Goal: Task Accomplishment & Management: Complete application form

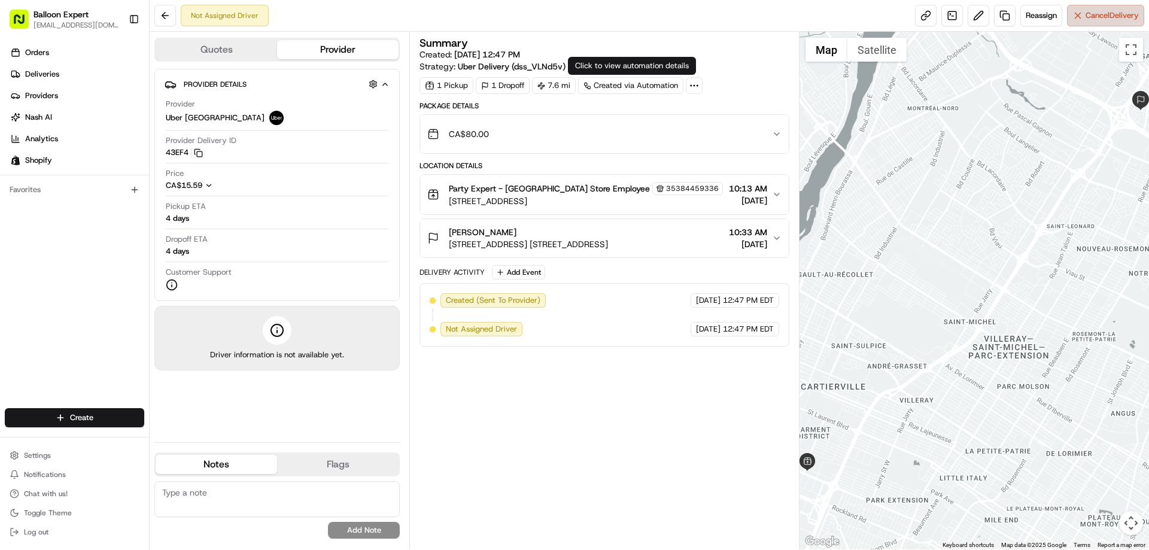
click at [1099, 25] on button "Cancel Delivery" at bounding box center [1105, 16] width 77 height 22
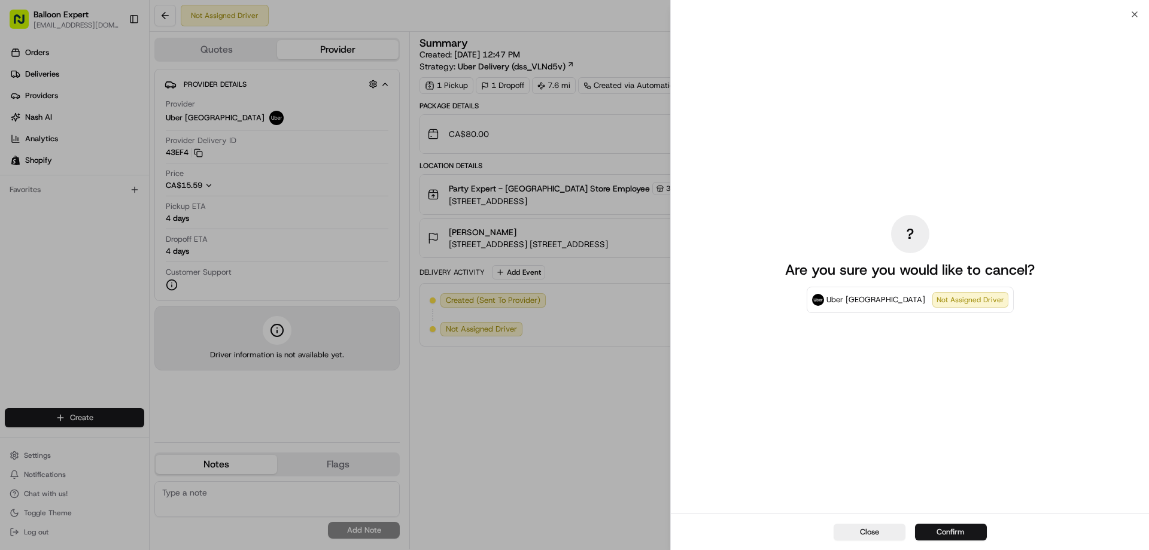
click at [943, 534] on button "Confirm" at bounding box center [951, 531] width 72 height 17
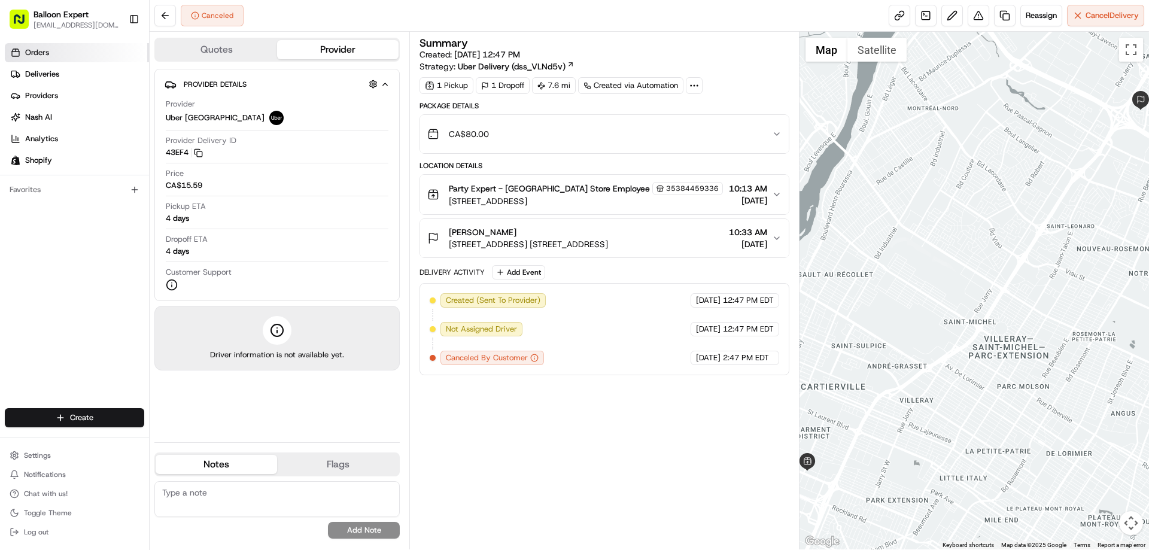
click at [63, 52] on link "Orders" at bounding box center [77, 52] width 144 height 19
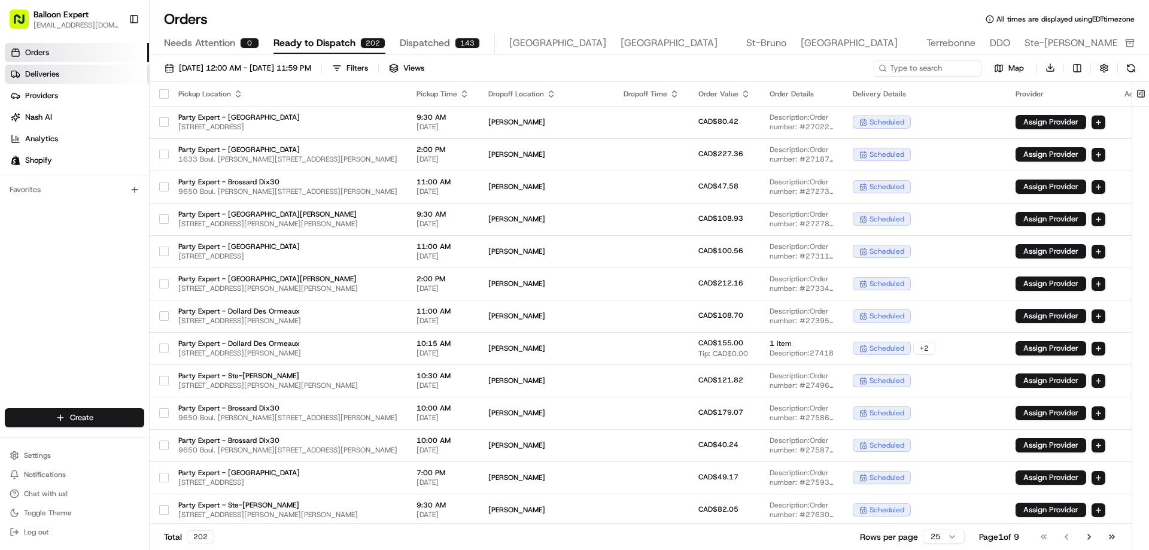
click at [53, 76] on span "Deliveries" at bounding box center [42, 74] width 34 height 11
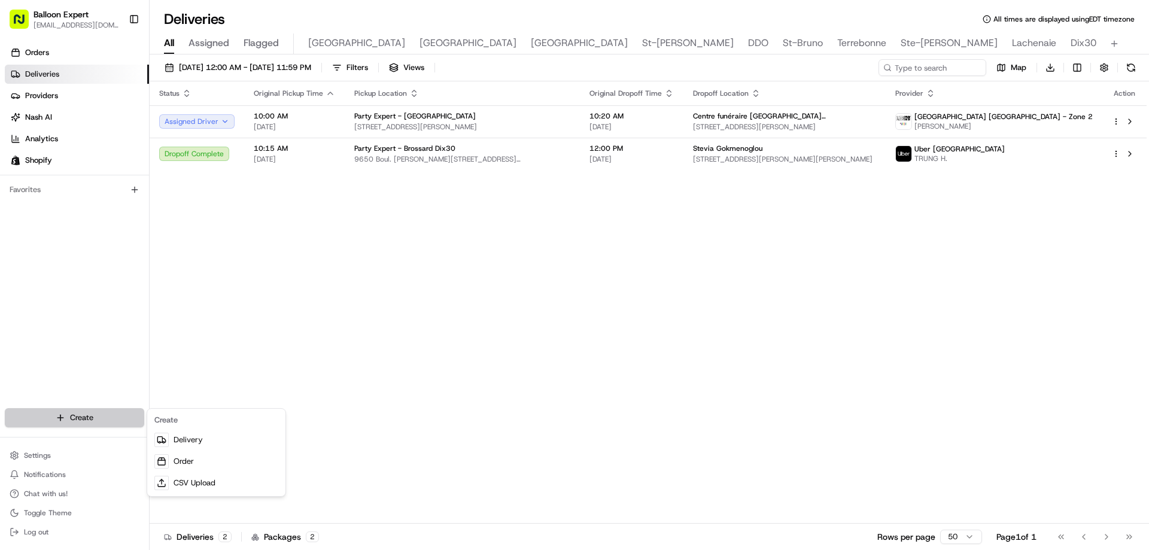
click at [72, 416] on html "Balloon Expert [EMAIL_ADDRESS][DOMAIN_NAME] Toggle Sidebar Orders Deliveries Pr…" at bounding box center [574, 275] width 1149 height 550
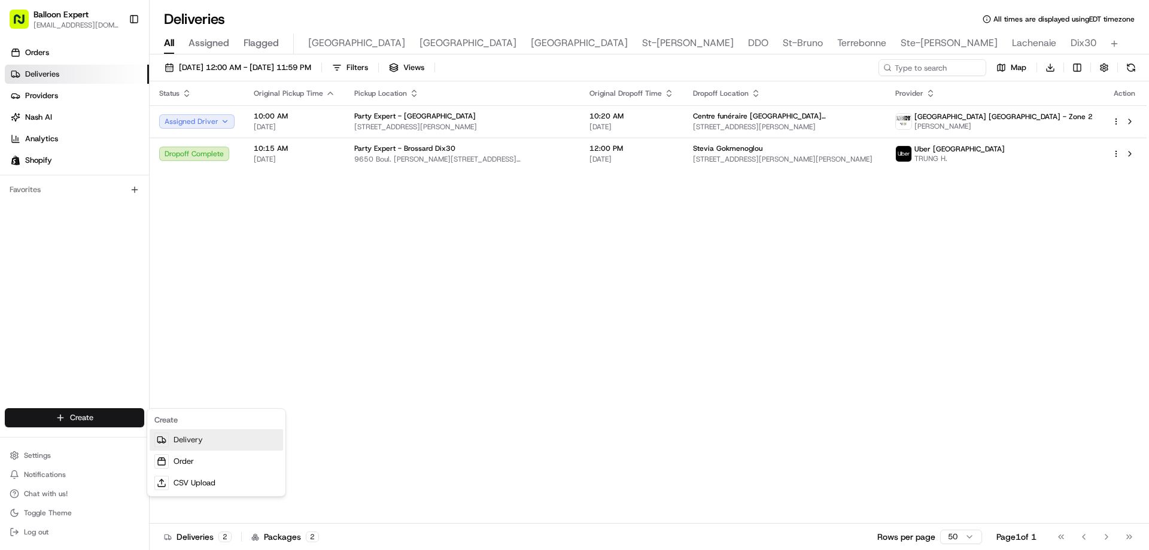
click at [209, 443] on link "Delivery" at bounding box center [216, 440] width 133 height 22
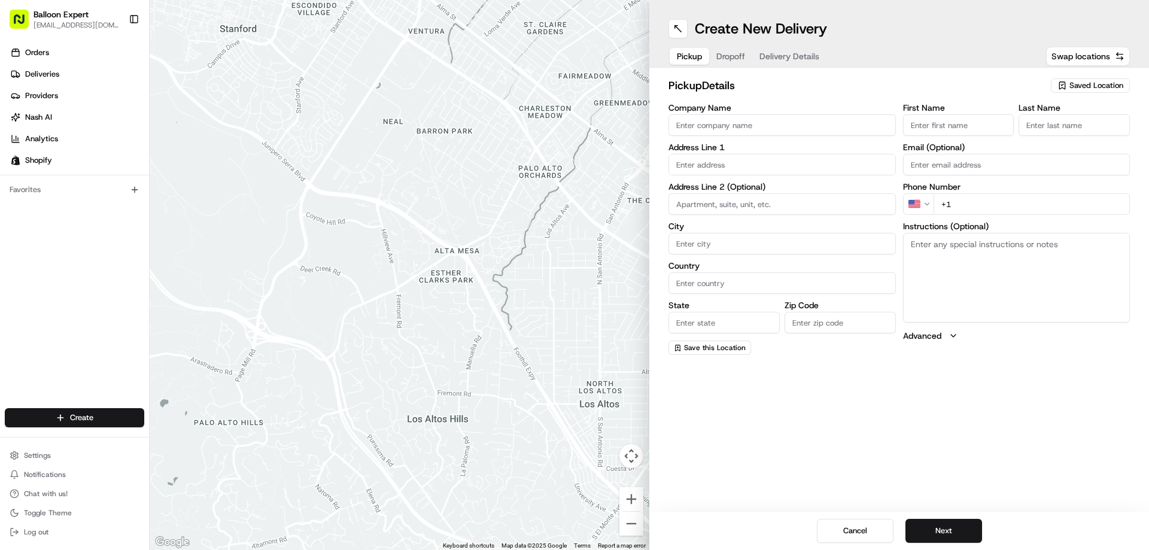
click at [707, 160] on input "text" at bounding box center [781, 165] width 227 height 22
paste input "[STREET_ADDRESS] du [GEOGRAPHIC_DATA]"
click at [777, 157] on input "[STREET_ADDRESS] du [GEOGRAPHIC_DATA]" at bounding box center [781, 165] width 227 height 22
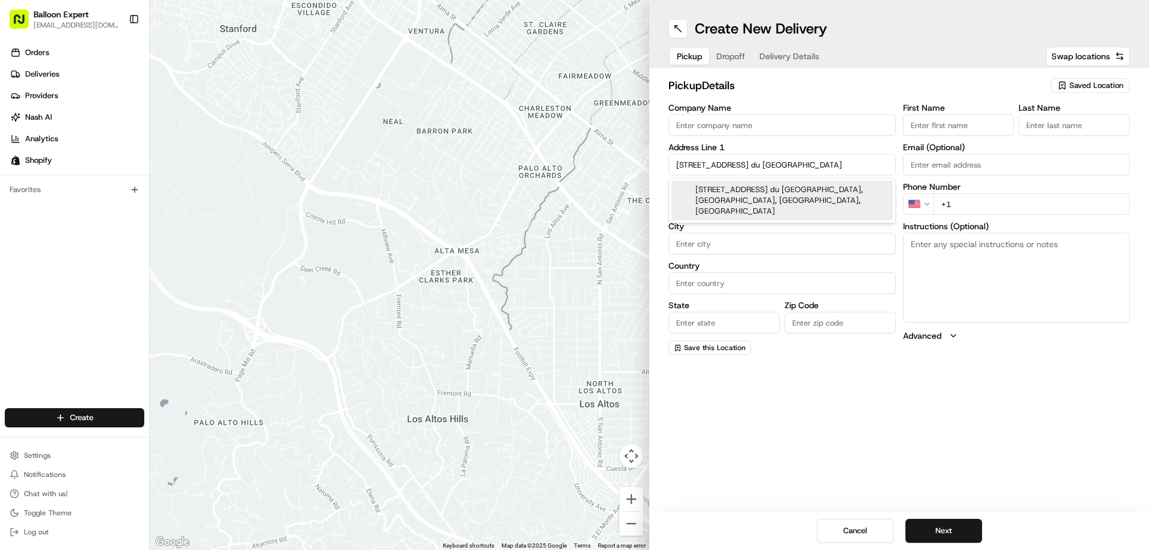
click at [775, 189] on div "[STREET_ADDRESS] du [GEOGRAPHIC_DATA], [GEOGRAPHIC_DATA], [GEOGRAPHIC_DATA], [G…" at bounding box center [781, 200] width 221 height 39
type input "[STREET_ADDRESS] [STREET_ADDRESS]"
type input "[GEOGRAPHIC_DATA]"
type input "QC"
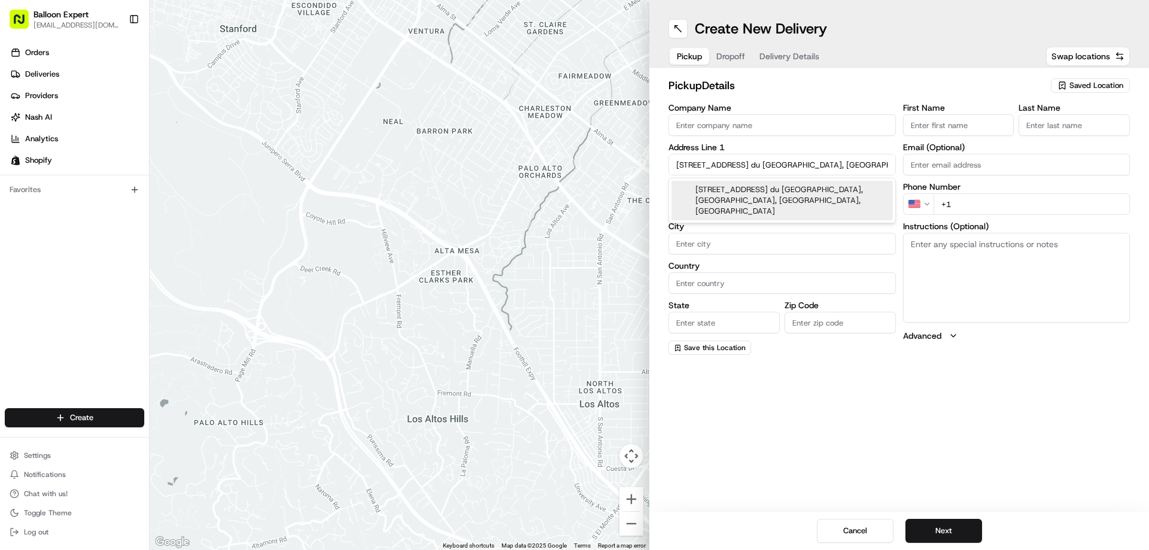
type input "H1K 3W7"
type input "[STREET_ADDRESS]"
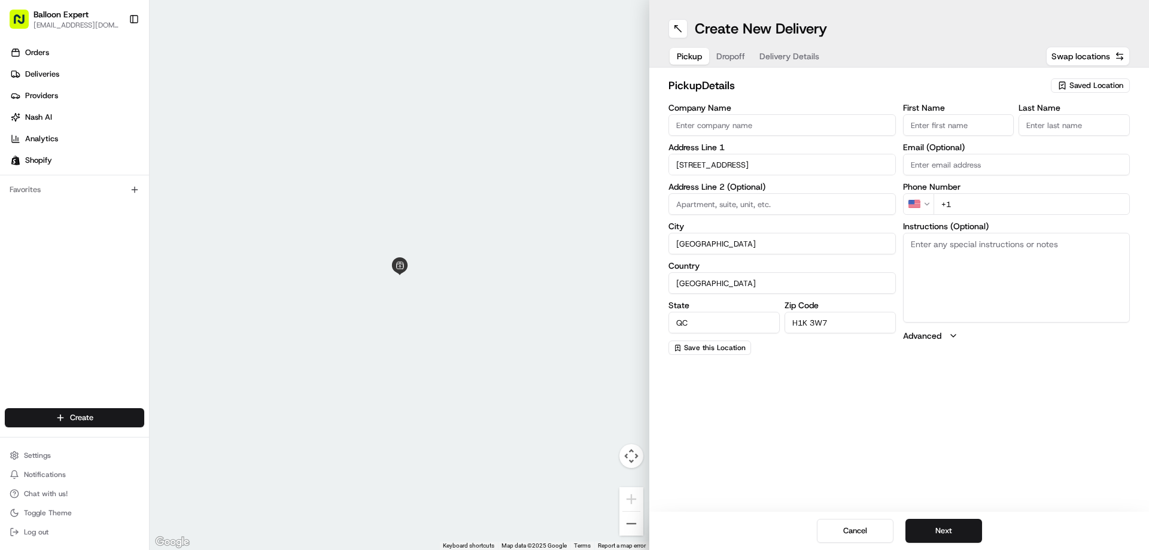
click at [965, 128] on input "First Name" at bounding box center [958, 125] width 111 height 22
type input "[PERSON_NAME]"
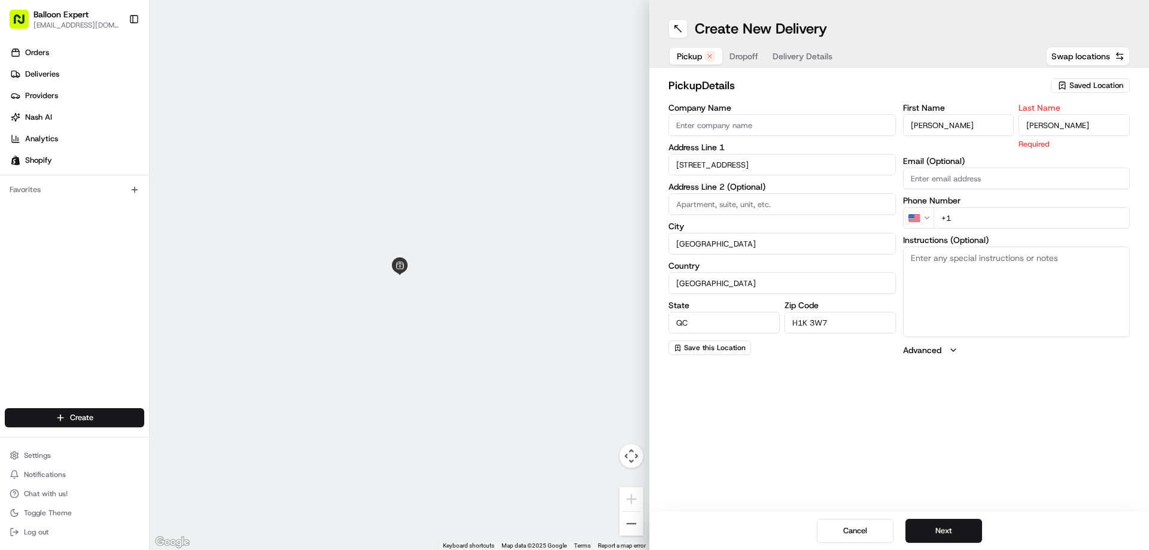
type input "[PERSON_NAME]"
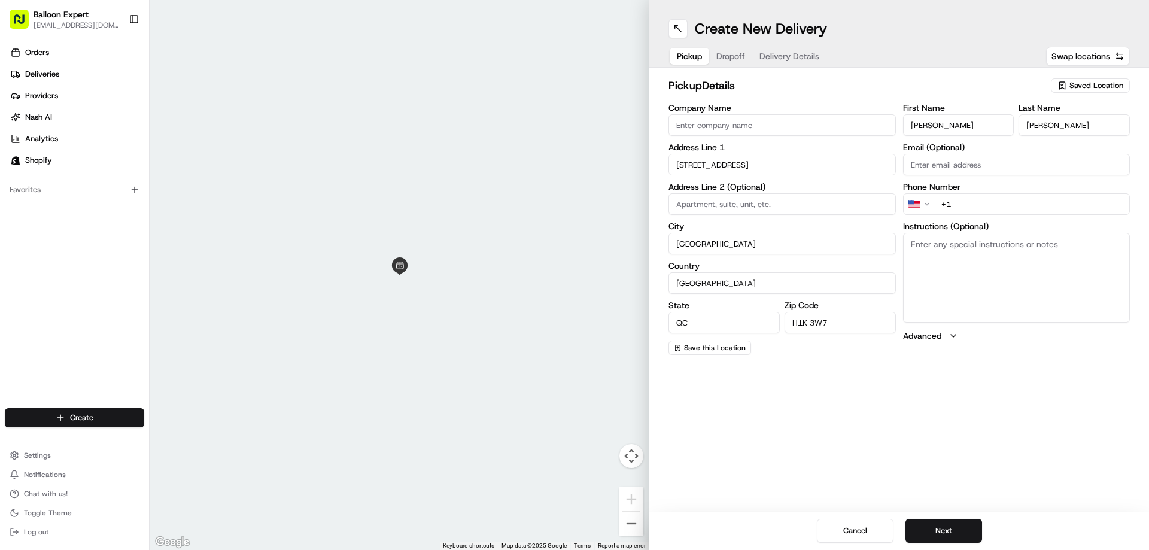
click at [1039, 455] on div "Create New Delivery Pickup Dropoff Delivery Details Swap locations pickup Detai…" at bounding box center [899, 275] width 500 height 550
click at [748, 205] on input at bounding box center [781, 204] width 227 height 22
type input "Porte 1"
click at [1101, 56] on span "Swap locations" at bounding box center [1080, 56] width 59 height 12
click at [735, 51] on span "Dropoff" at bounding box center [730, 56] width 29 height 12
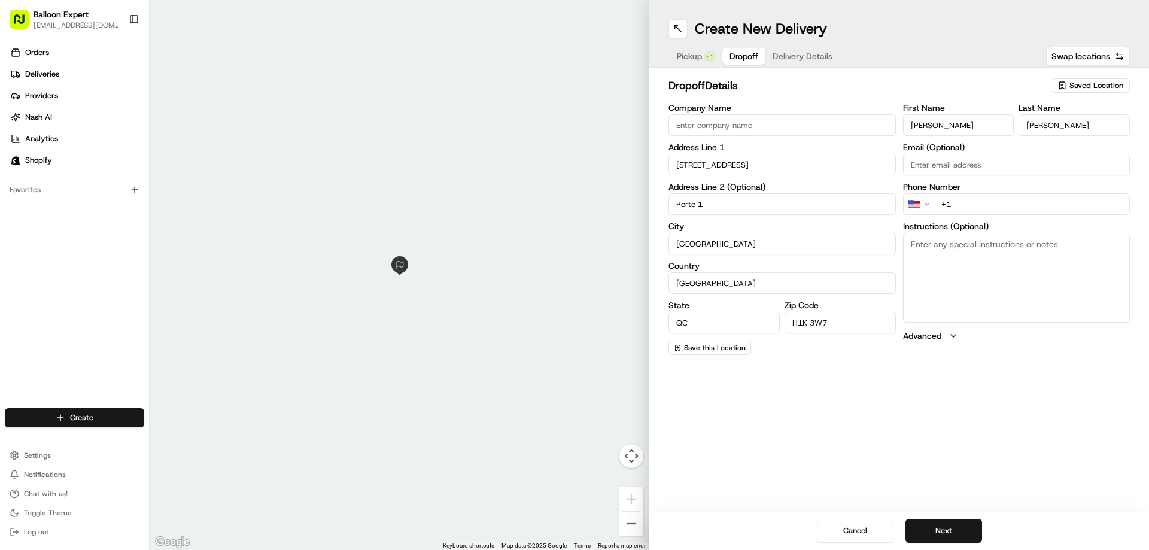
click at [690, 56] on span "Pickup" at bounding box center [689, 56] width 25 height 12
click at [1094, 85] on span "Saved Location" at bounding box center [1096, 85] width 54 height 11
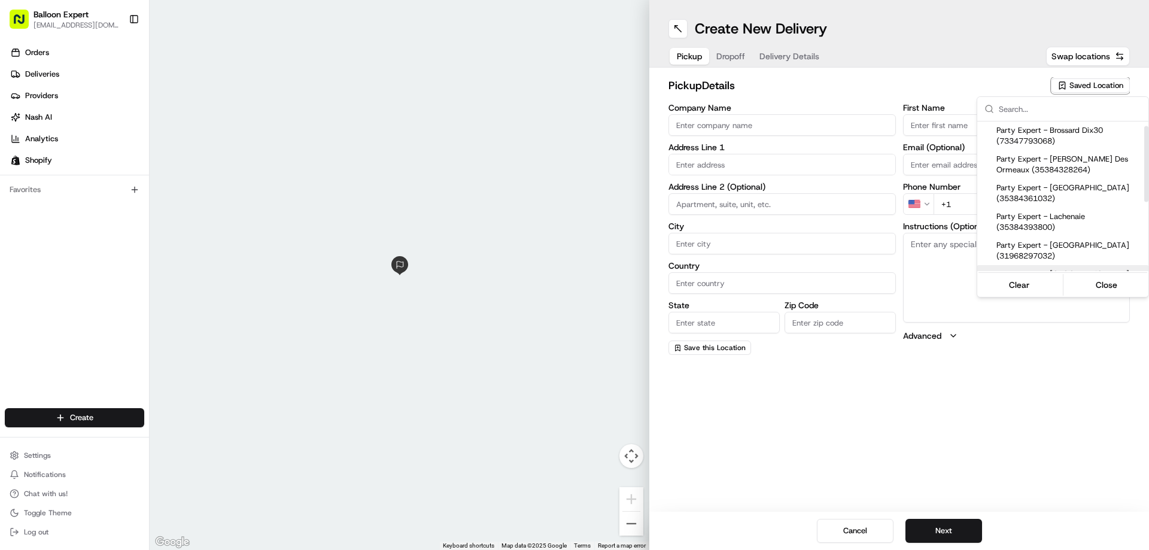
scroll to position [60, 0]
click at [1037, 205] on div "Party Expert - [GEOGRAPHIC_DATA] (35384459336)" at bounding box center [1062, 219] width 171 height 29
type input "Party Expert - [GEOGRAPHIC_DATA]"
type input "[STREET_ADDRESS]"
type input "[GEOGRAPHIC_DATA]"
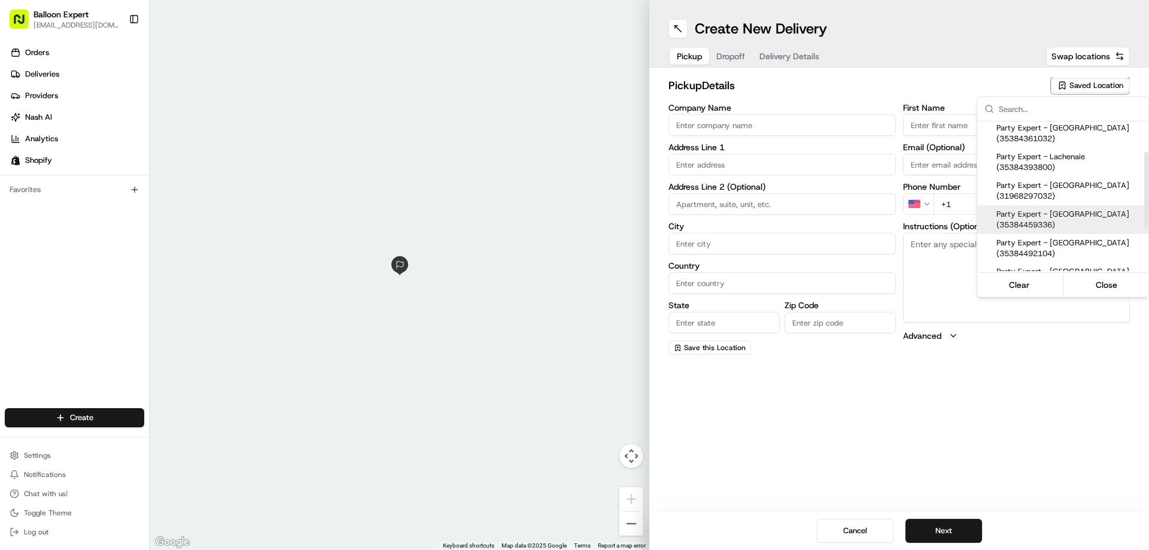
type input "CA"
type input "QC"
type input "H4N 3K1"
type input "Store"
type input "Employee"
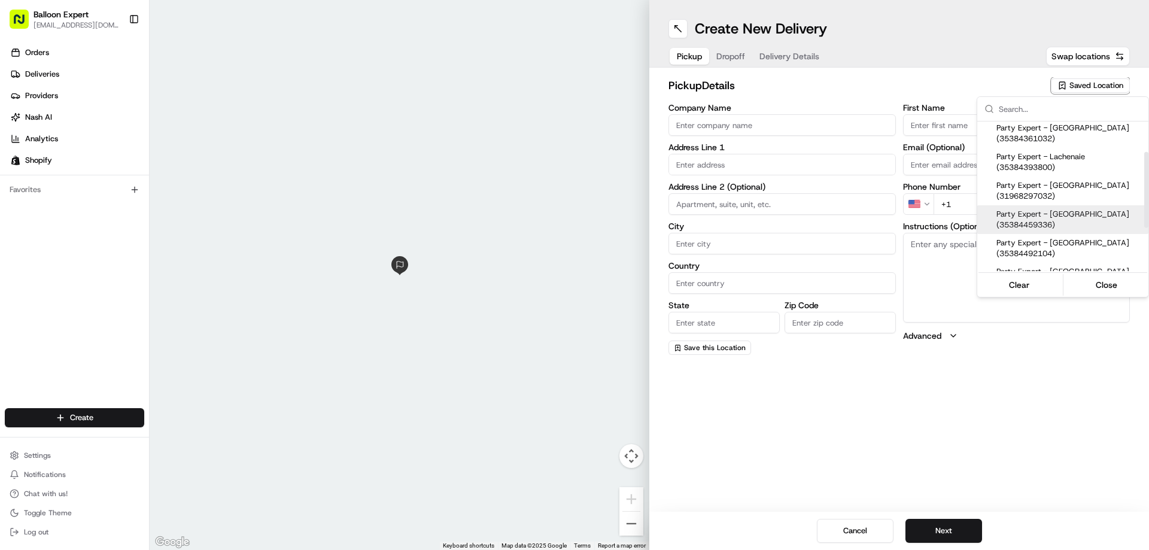
type input "[EMAIL_ADDRESS][DOMAIN_NAME]"
type input "[PHONE_NUMBER]"
type textarea "Upon your arrival, proceed to the balloon counter and inquire about your order …"
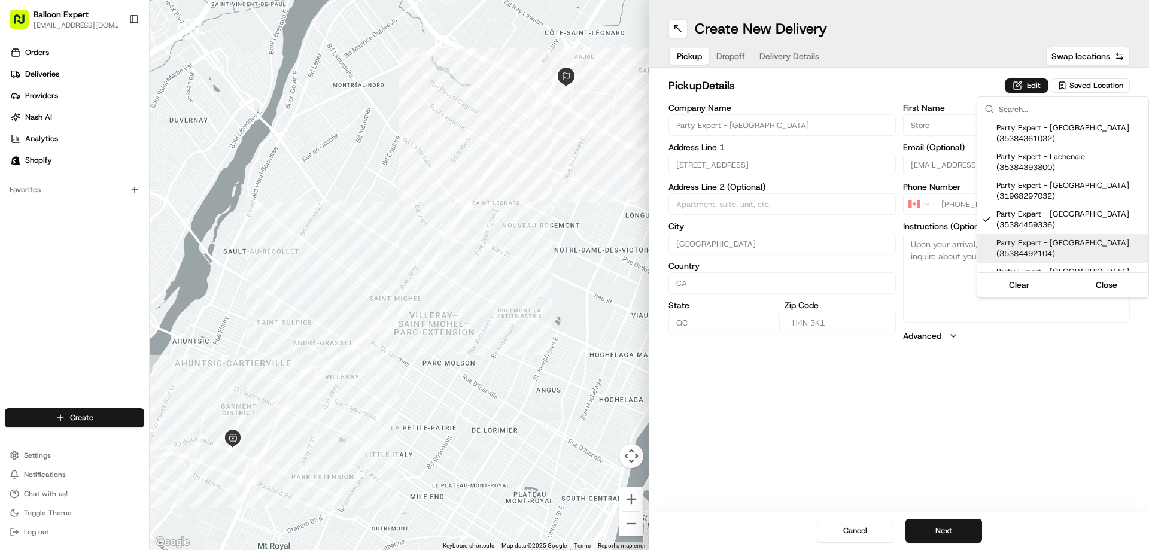
click at [728, 60] on html "Balloon Expert [EMAIL_ADDRESS][DOMAIN_NAME] Toggle Sidebar Orders Deliveries Pr…" at bounding box center [574, 275] width 1149 height 550
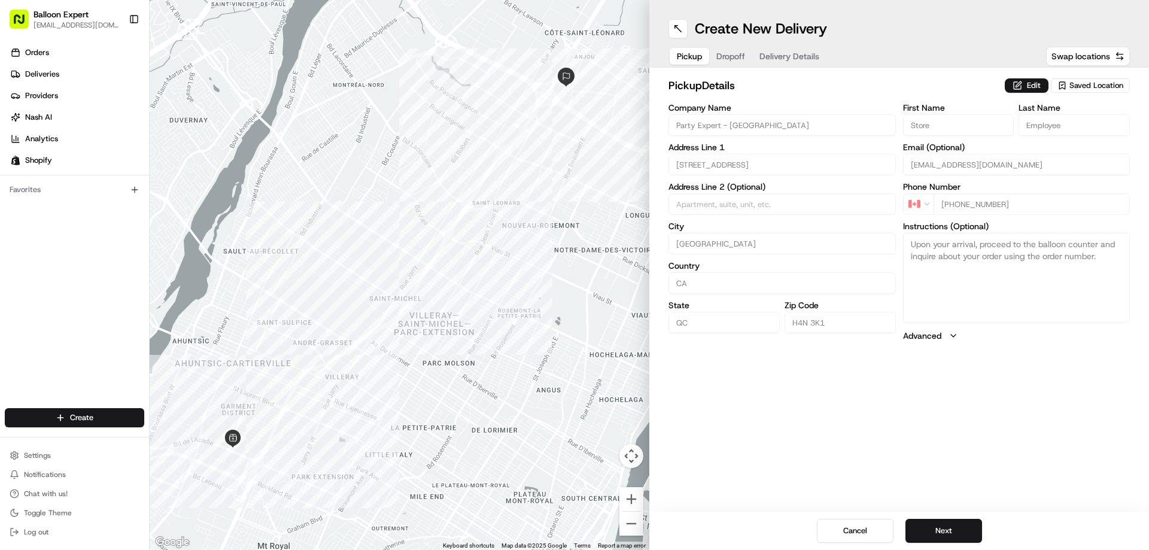
click at [729, 48] on button "Dropoff" at bounding box center [730, 56] width 43 height 17
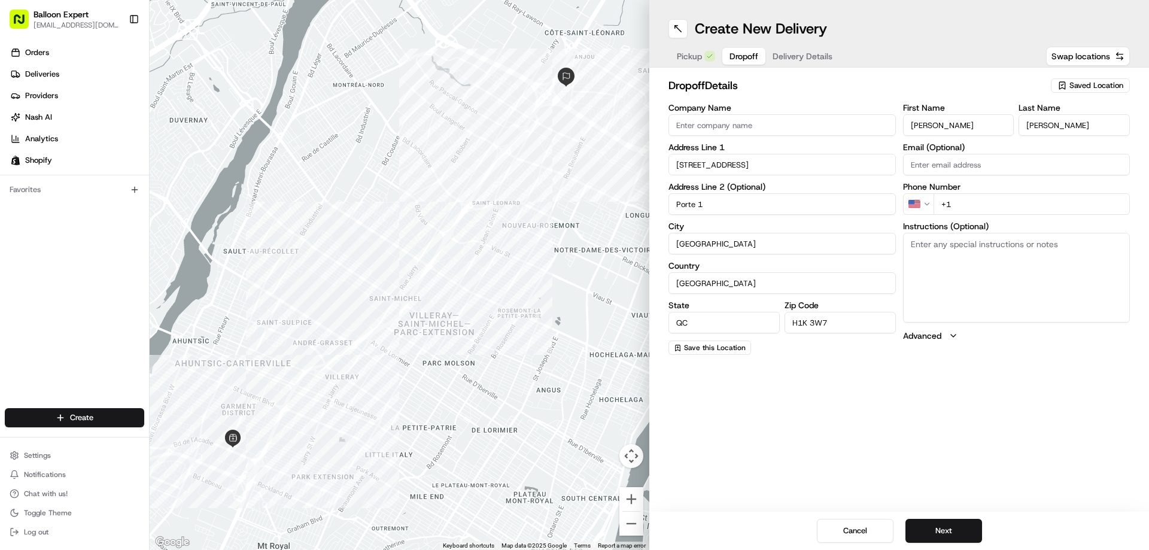
click at [964, 206] on input "+1" at bounding box center [1031, 204] width 197 height 22
click at [960, 203] on input "+1" at bounding box center [1031, 204] width 197 height 22
paste input "[PHONE_NUMBER]"
type input "[PHONE_NUMBER]"
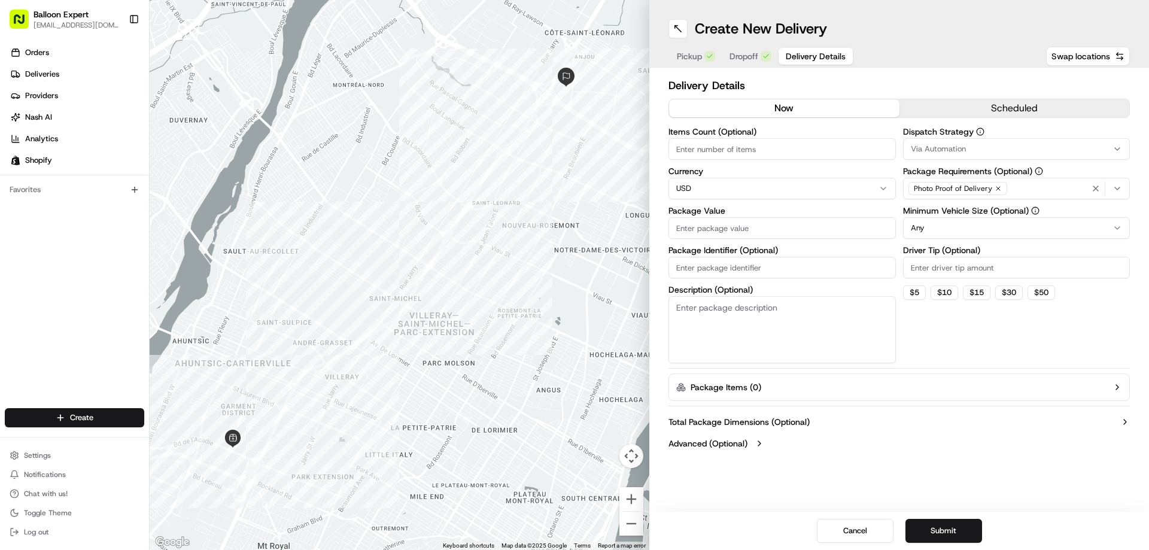
drag, startPoint x: 791, startPoint y: 50, endPoint x: 992, endPoint y: 126, distance: 214.7
click at [792, 50] on span "Delivery Details" at bounding box center [816, 56] width 60 height 12
click at [803, 187] on html "Balloon Expert [EMAIL_ADDRESS][DOMAIN_NAME] Toggle Sidebar Orders Deliveries Pr…" at bounding box center [574, 275] width 1149 height 550
click at [732, 232] on input "Package Value" at bounding box center [781, 228] width 227 height 22
type input "282.52"
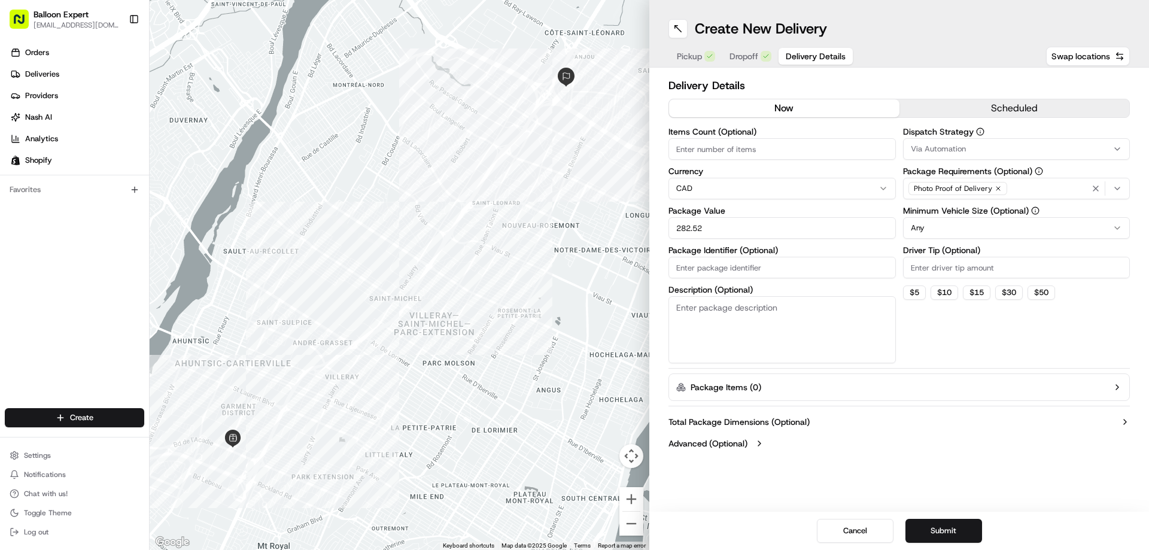
click at [721, 321] on textarea "Description (Optional)" at bounding box center [781, 329] width 227 height 67
type textarea "28025"
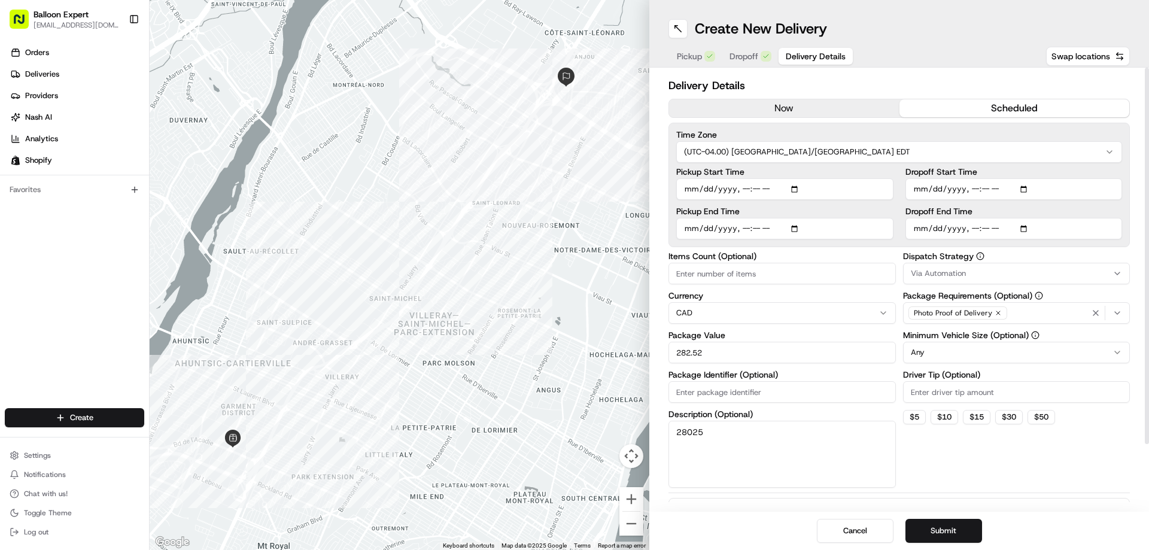
click at [994, 111] on button "scheduled" at bounding box center [1014, 108] width 230 height 18
click at [794, 186] on input "Pickup Start Time" at bounding box center [784, 189] width 217 height 22
type input "[DATE]T10:41"
click at [947, 525] on button "Submit" at bounding box center [943, 531] width 77 height 24
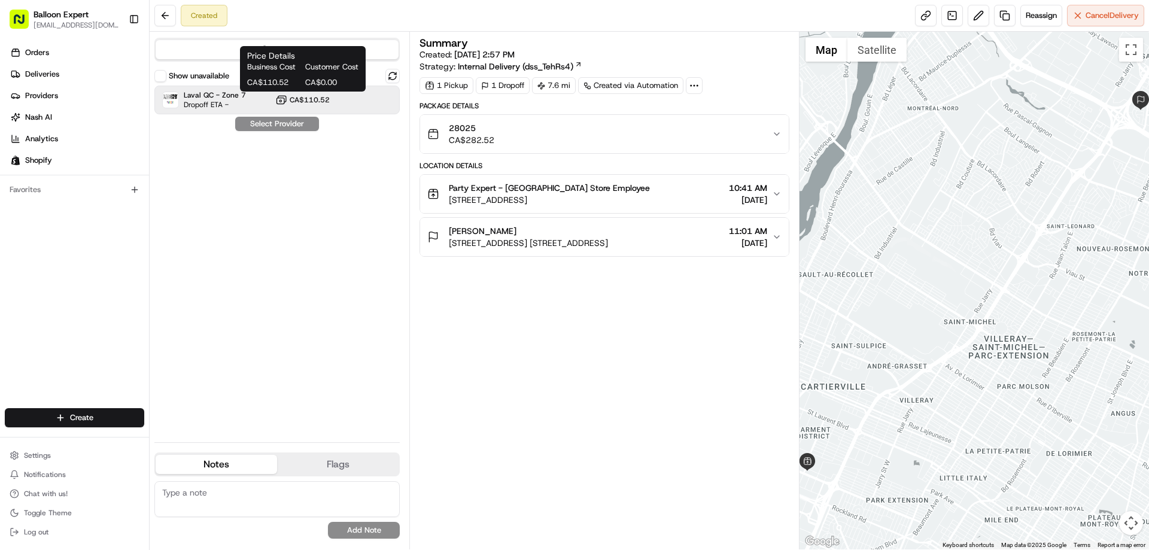
click at [322, 104] on span "CA$110.52" at bounding box center [310, 100] width 40 height 10
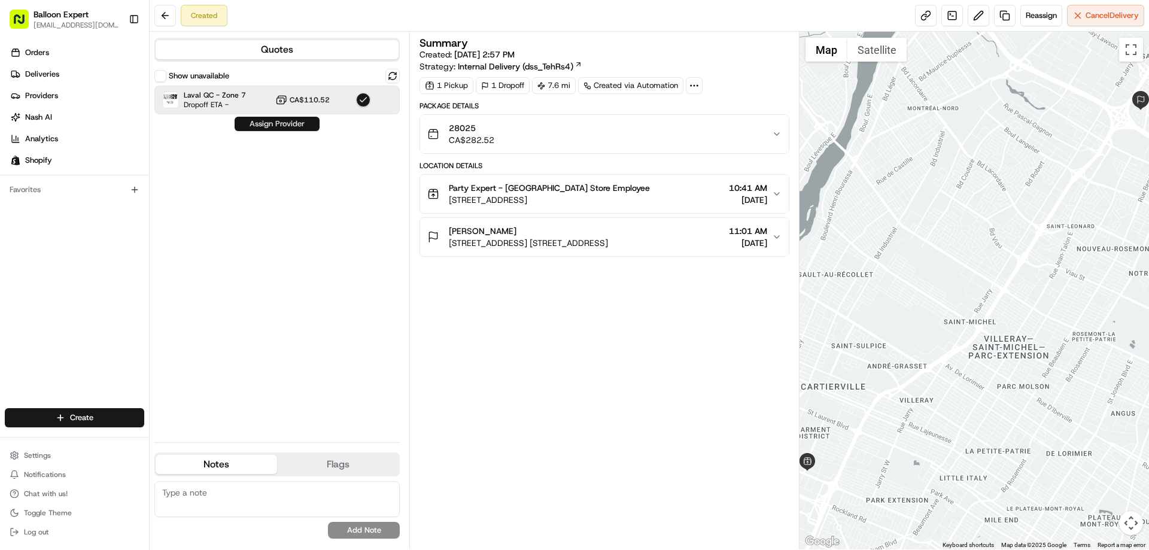
drag, startPoint x: 288, startPoint y: 119, endPoint x: 752, endPoint y: 217, distance: 474.5
click at [291, 118] on button "Assign Provider" at bounding box center [277, 124] width 85 height 14
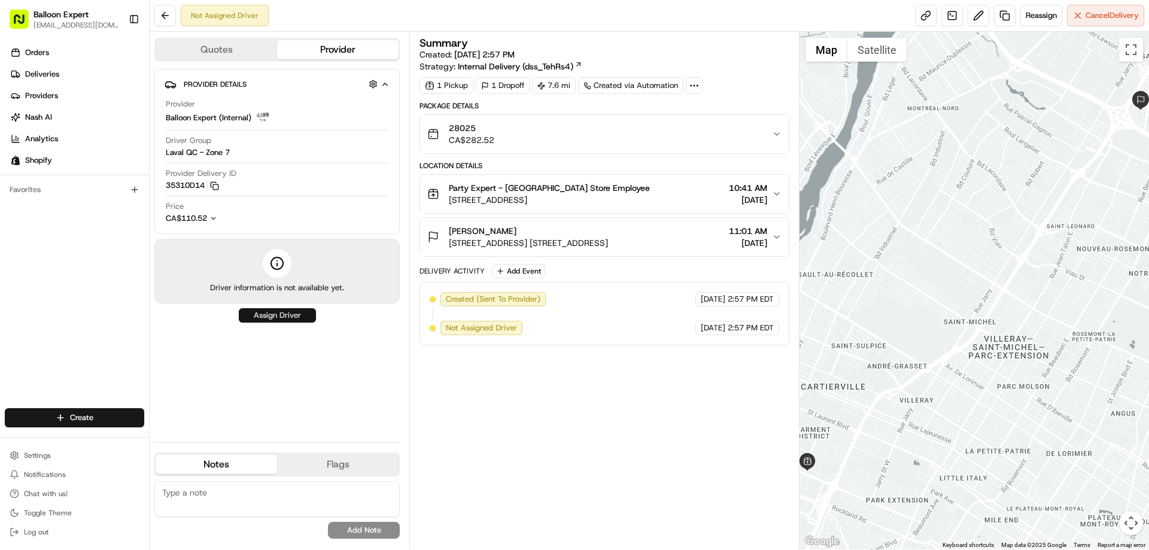
click at [268, 315] on button "Assign Driver" at bounding box center [277, 315] width 77 height 14
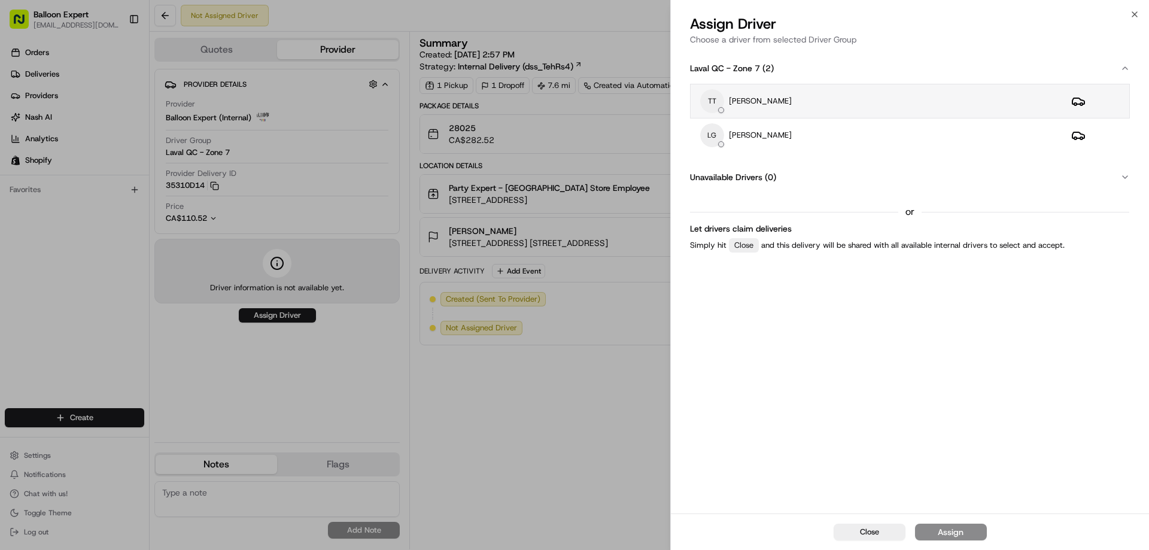
click at [817, 108] on div "TT [PERSON_NAME]" at bounding box center [876, 101] width 352 height 24
click at [959, 531] on div "Assign" at bounding box center [950, 532] width 26 height 12
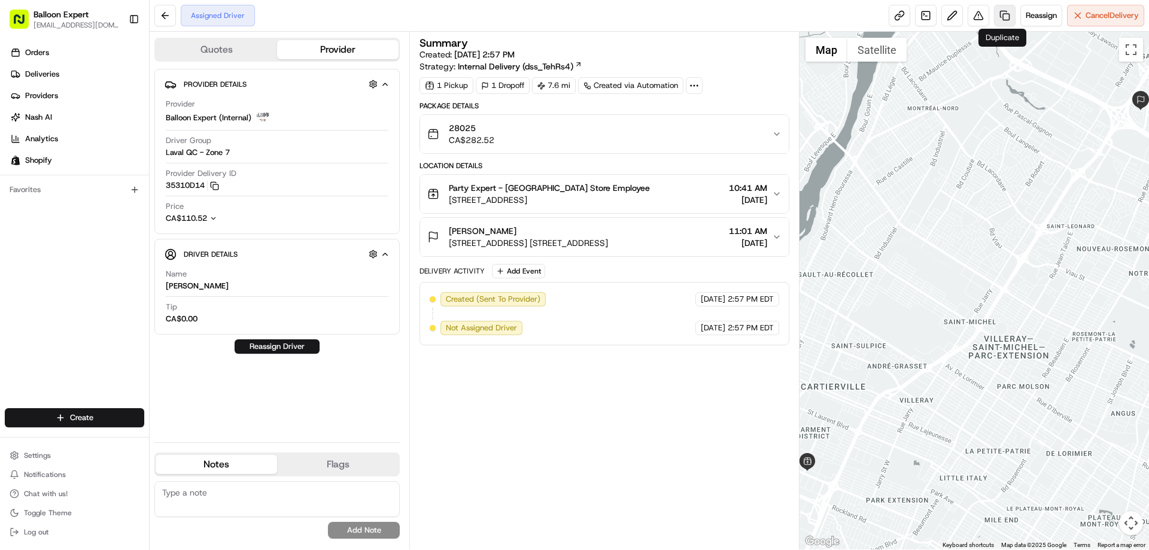
click at [1005, 13] on link at bounding box center [1005, 16] width 22 height 22
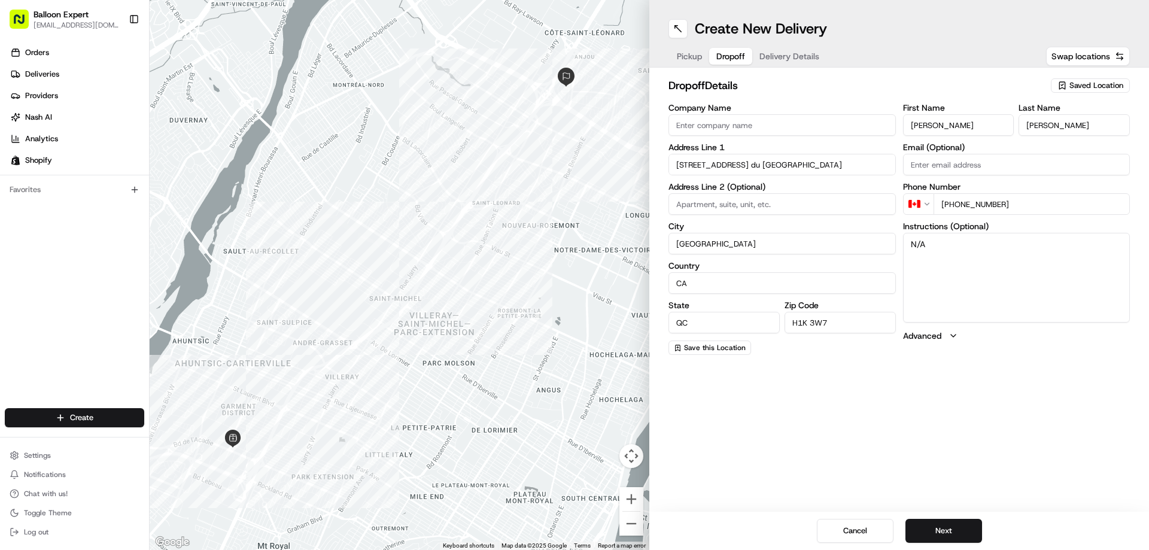
click at [741, 58] on span "Dropoff" at bounding box center [730, 56] width 29 height 12
click at [763, 165] on input "[STREET_ADDRESS] du [GEOGRAPHIC_DATA]" at bounding box center [781, 165] width 227 height 22
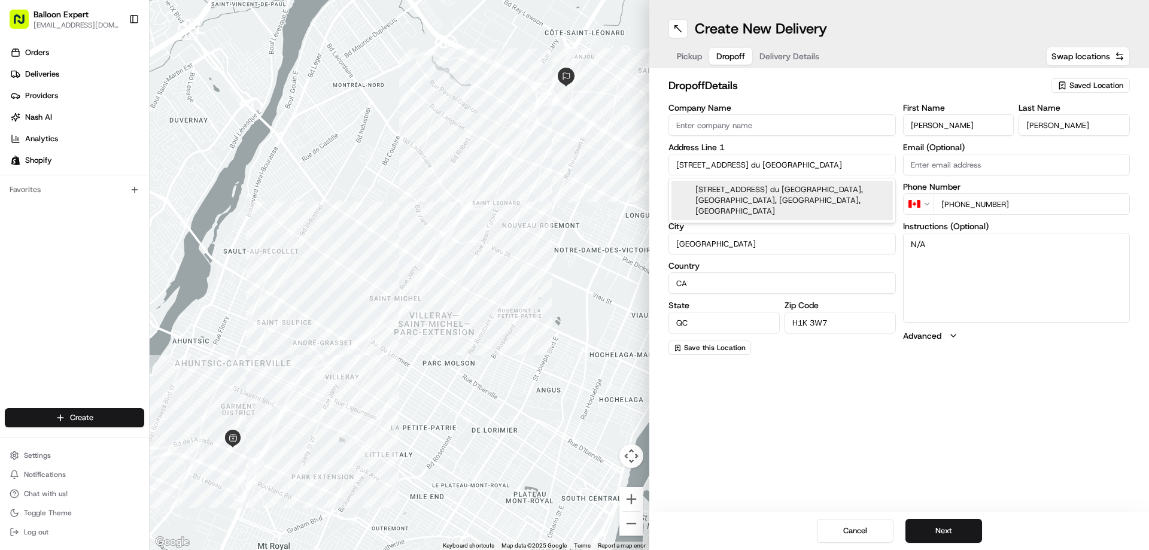
paste input "[STREET_ADDRESS] Pelletier"
drag, startPoint x: 763, startPoint y: 190, endPoint x: 1069, endPoint y: 257, distance: 313.5
click at [764, 191] on div "[STREET_ADDRESS][PERSON_NAME]" at bounding box center [781, 190] width 221 height 18
type input "[STREET_ADDRESS][PERSON_NAME]"
type input "[GEOGRAPHIC_DATA]"
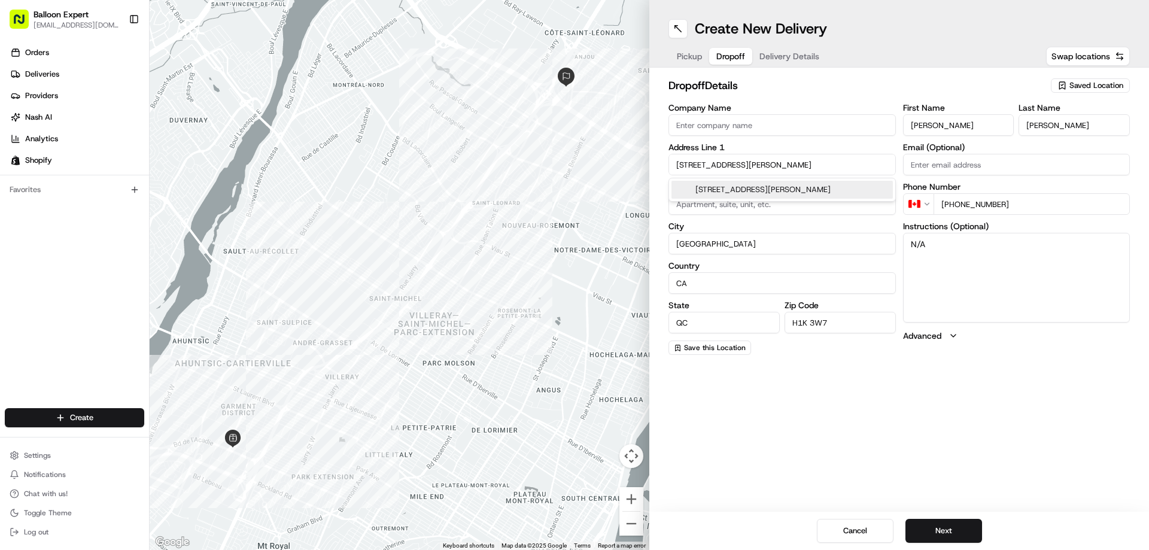
type input "H1K 1M2"
type input "[STREET_ADDRESS] Pelletier"
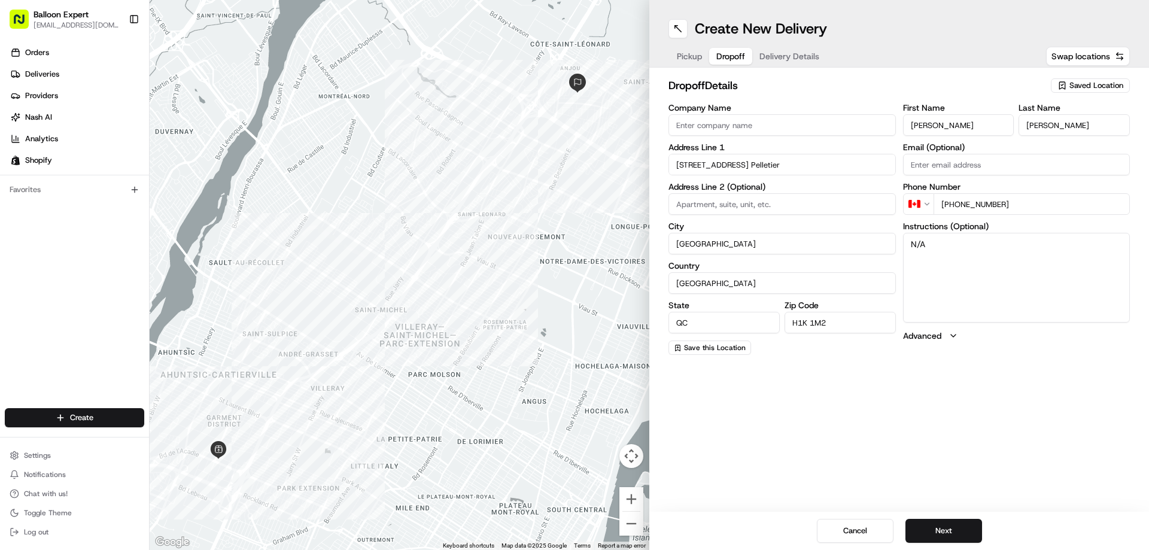
click at [803, 53] on span "Delivery Details" at bounding box center [789, 56] width 60 height 12
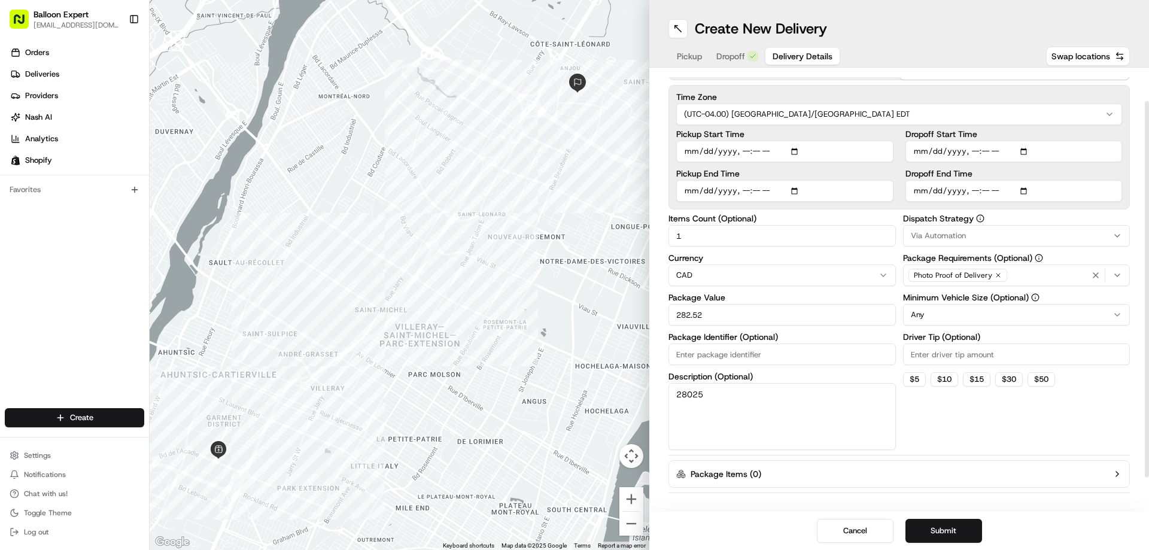
scroll to position [77, 0]
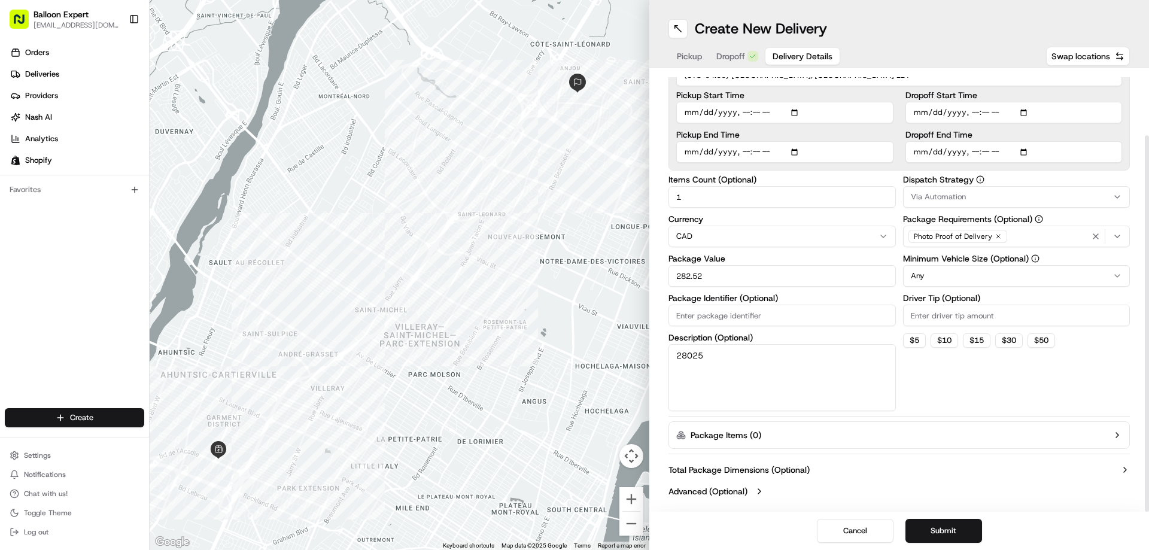
click at [737, 276] on input "282.52" at bounding box center [781, 276] width 227 height 22
click at [937, 537] on button "Submit" at bounding box center [943, 531] width 77 height 24
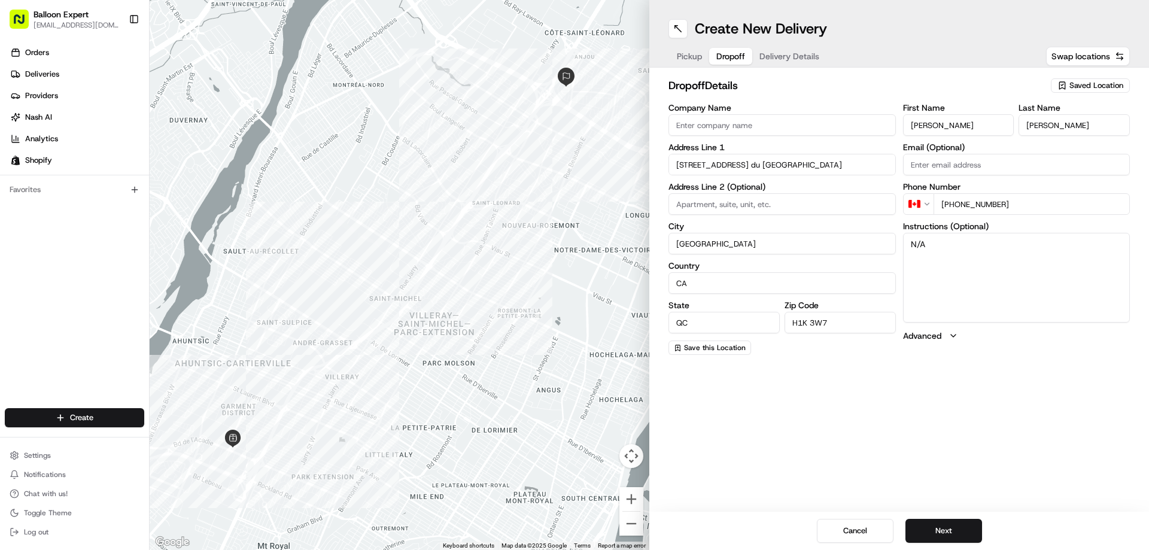
click at [717, 56] on span "Dropoff" at bounding box center [730, 56] width 29 height 12
click at [802, 42] on div "Create New Delivery Pickup Dropoff Delivery Details Swap locations" at bounding box center [899, 34] width 500 height 68
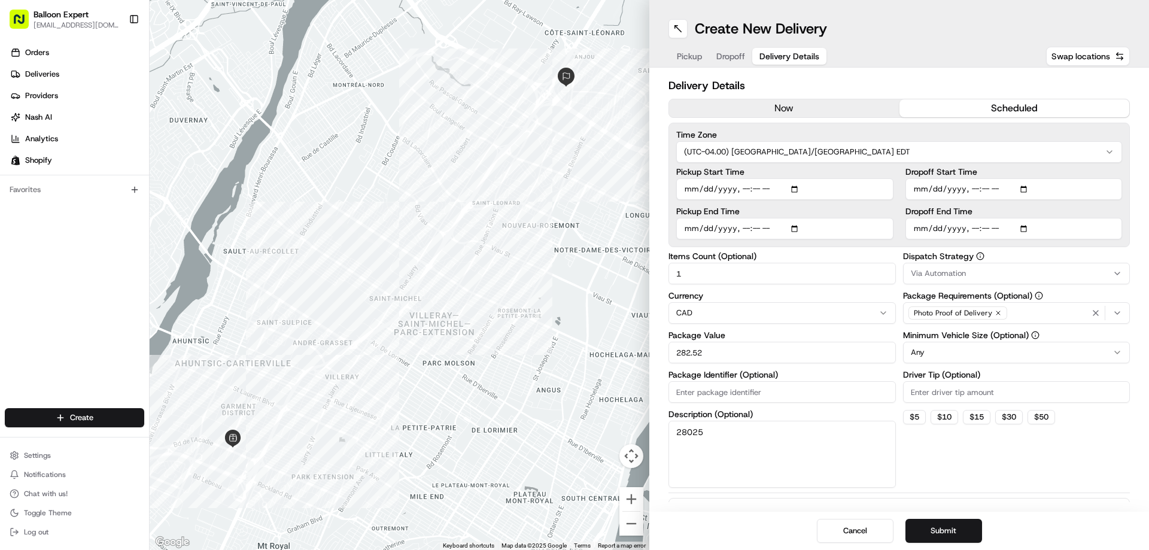
click at [789, 56] on span "Delivery Details" at bounding box center [789, 56] width 60 height 12
click at [346, 191] on div at bounding box center [400, 275] width 500 height 550
click at [56, 75] on span "Deliveries" at bounding box center [42, 74] width 34 height 11
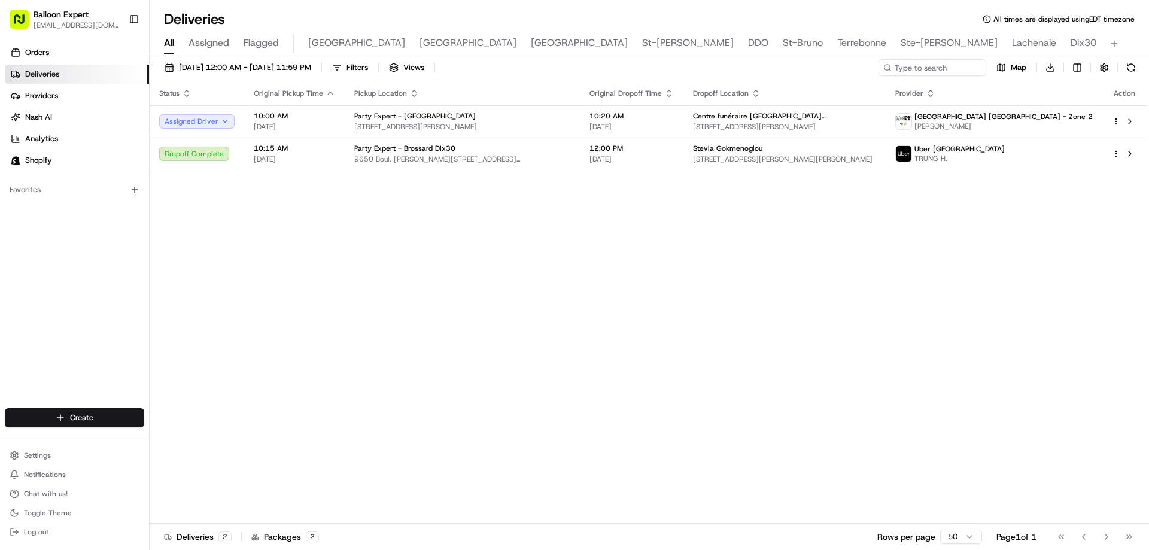
click at [56, 75] on span "Deliveries" at bounding box center [42, 74] width 34 height 11
click at [283, 64] on span "[DATE] 12:00 AM - [DATE] 11:59 PM" at bounding box center [245, 67] width 132 height 11
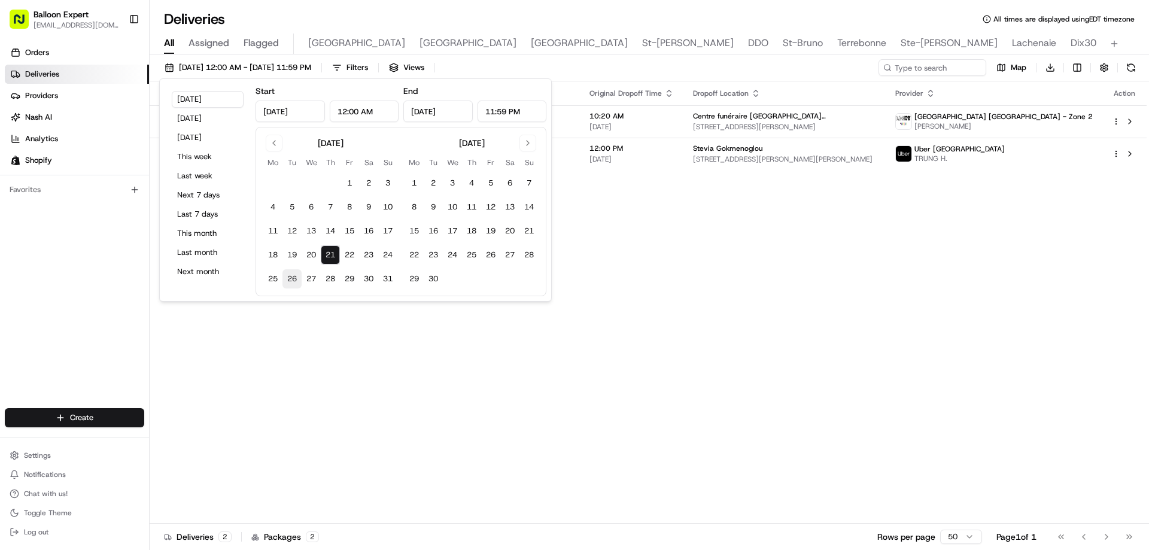
click at [297, 282] on button "26" at bounding box center [291, 278] width 19 height 19
type input "[DATE]"
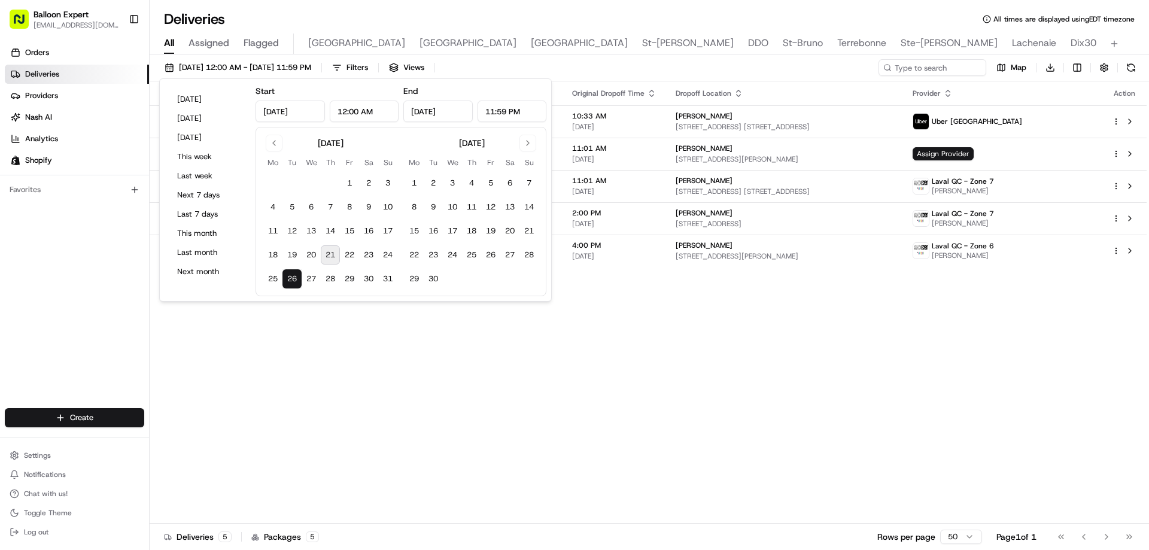
click at [783, 394] on div "Status Original Pickup Time Pickup Location Original Dropoff Time Dropoff Locat…" at bounding box center [648, 302] width 997 height 442
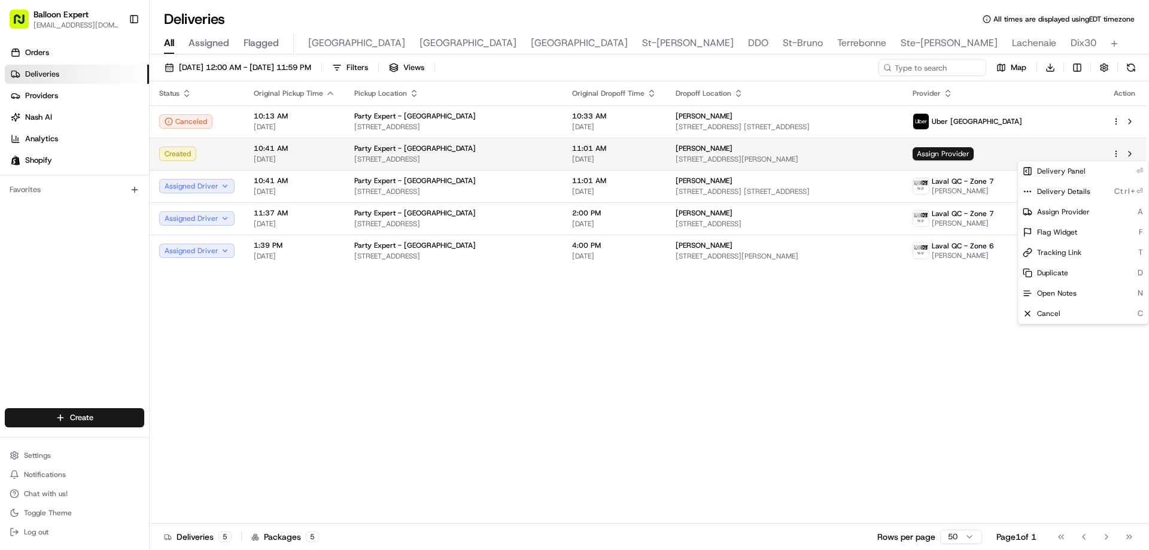
click at [1116, 151] on html "Balloon Expert [EMAIL_ADDRESS][DOMAIN_NAME] Toggle Sidebar Orders Deliveries Pr…" at bounding box center [574, 275] width 1149 height 550
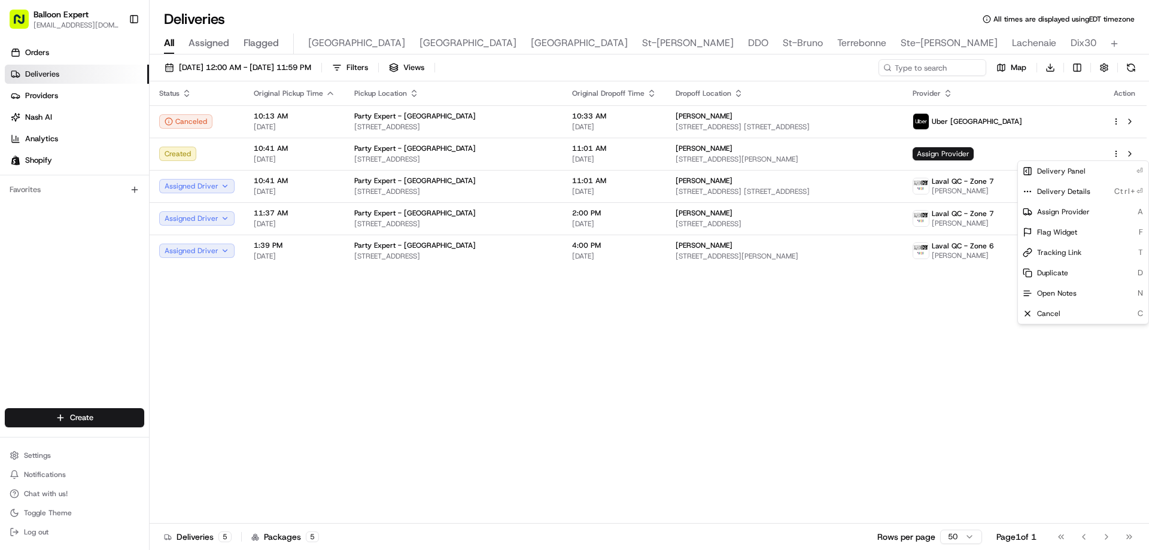
click at [1116, 151] on html "Balloon Expert [EMAIL_ADDRESS][DOMAIN_NAME] Toggle Sidebar Orders Deliveries Pr…" at bounding box center [574, 275] width 1149 height 550
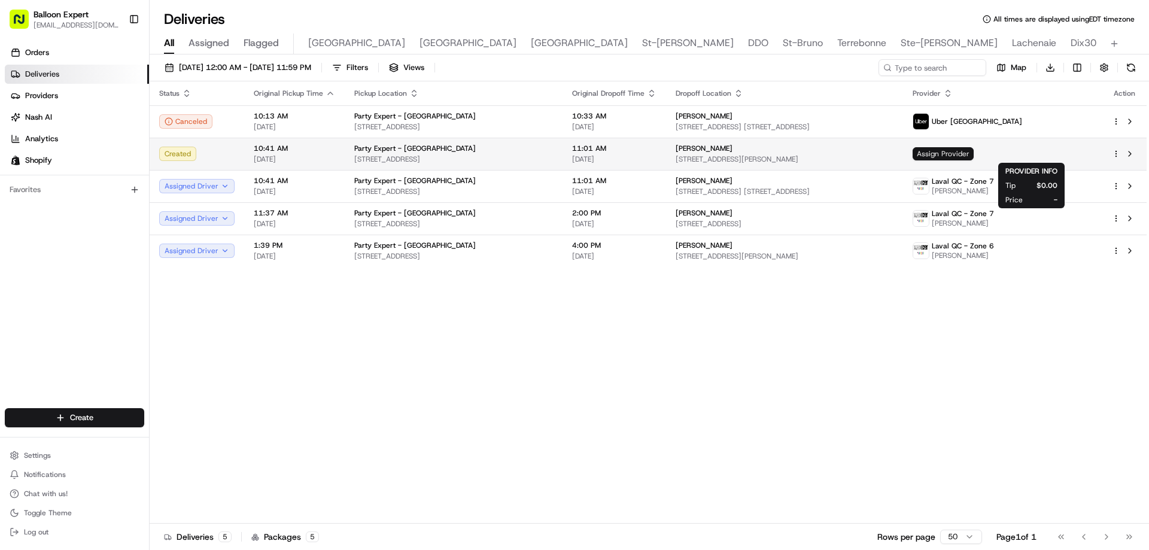
click at [973, 151] on span "Assign Provider" at bounding box center [942, 153] width 61 height 13
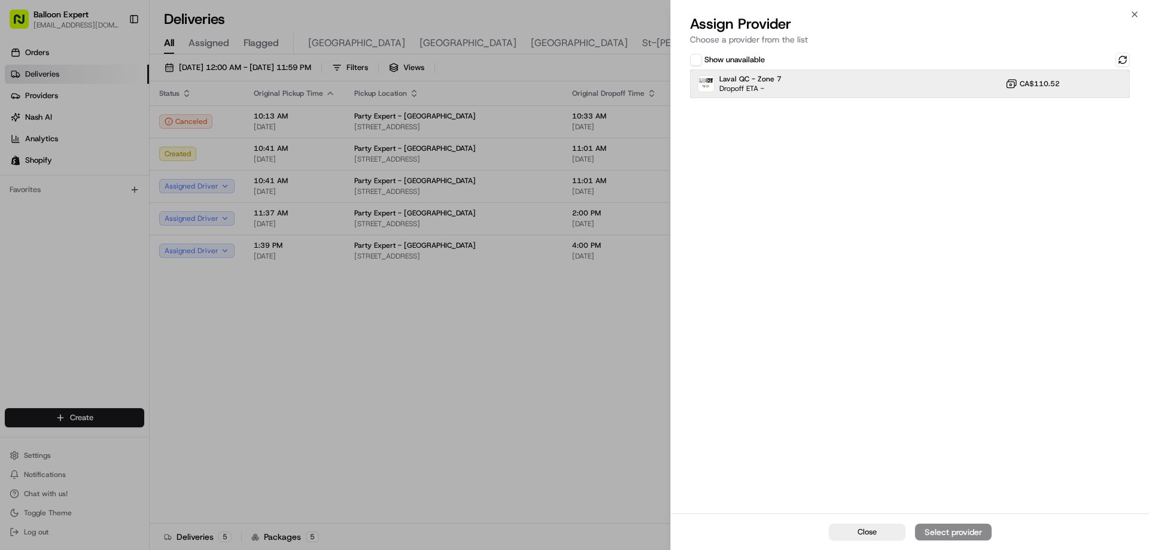
click at [805, 86] on div "Laval QC - Zone 7 Dropoff ETA - CA$110.52" at bounding box center [910, 83] width 440 height 29
click at [961, 530] on div "Assign Provider" at bounding box center [953, 532] width 59 height 12
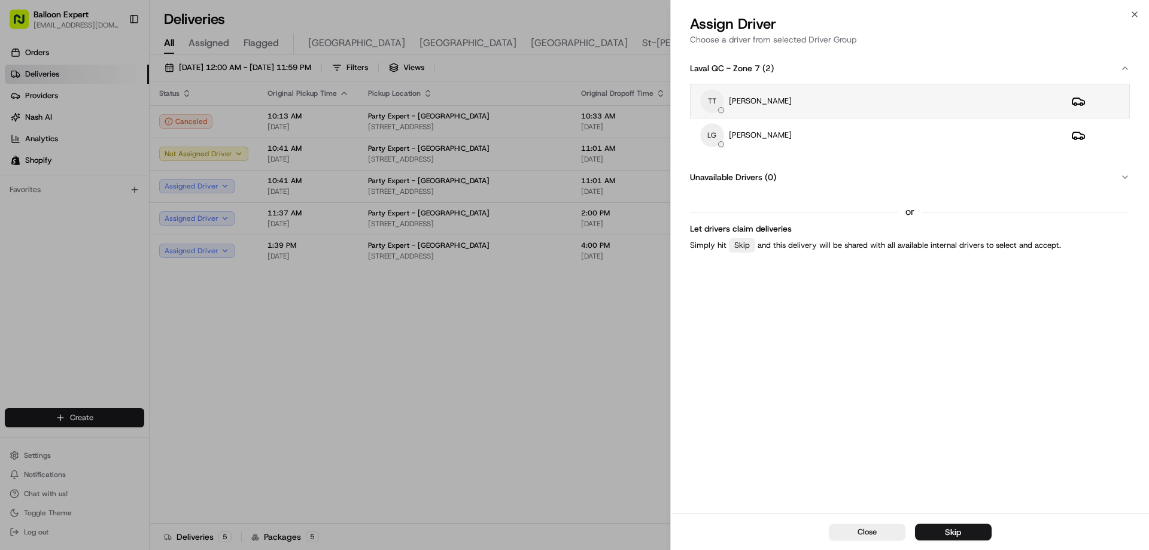
click at [787, 105] on p "[PERSON_NAME]" at bounding box center [760, 101] width 63 height 11
drag, startPoint x: 947, startPoint y: 526, endPoint x: 995, endPoint y: 544, distance: 51.5
click at [953, 528] on div "Assign Driver" at bounding box center [952, 532] width 51 height 12
